Goal: Task Accomplishment & Management: Use online tool/utility

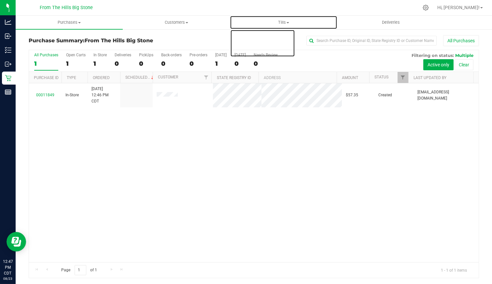
click at [277, 22] on span "Tills" at bounding box center [283, 23] width 106 height 6
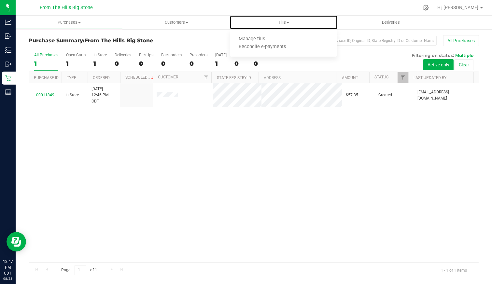
click at [262, 39] on span "Manage tills" at bounding box center [252, 39] width 44 height 6
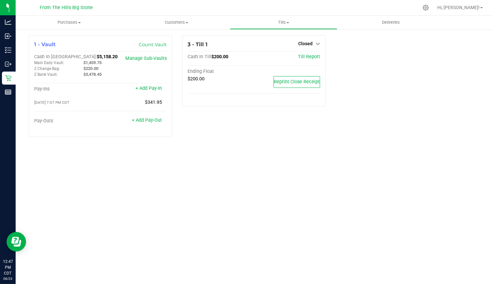
click at [306, 42] on span "Closed" at bounding box center [305, 43] width 14 height 5
click at [303, 58] on link "Open Till" at bounding box center [305, 57] width 17 height 5
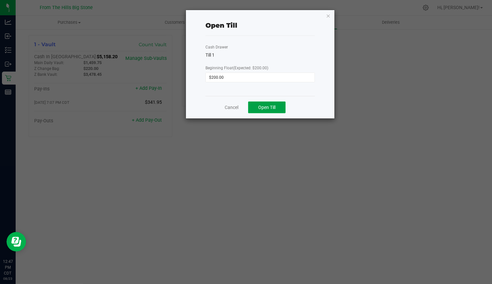
click at [267, 105] on span "Open Till" at bounding box center [266, 107] width 17 height 5
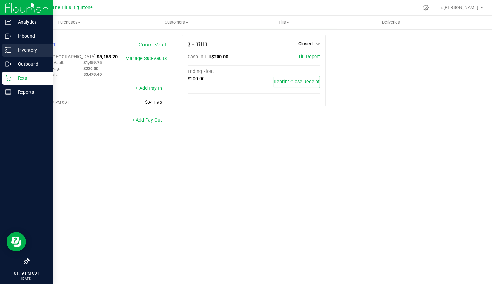
click at [8, 49] on icon at bounding box center [8, 50] width 7 height 7
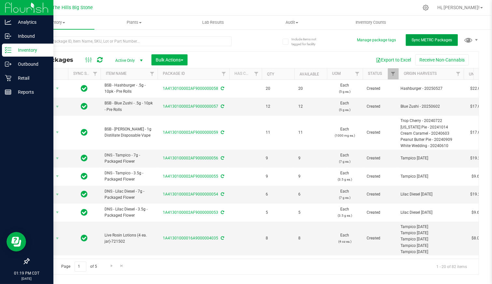
click at [421, 37] on button "Sync METRC Packages" at bounding box center [432, 40] width 52 height 12
click at [397, 62] on button "Export to Excel" at bounding box center [393, 59] width 44 height 11
